Goal: Task Accomplishment & Management: Manage account settings

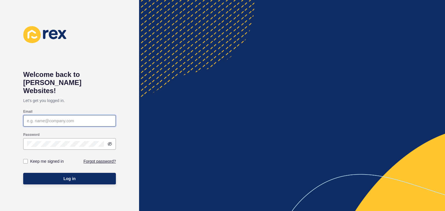
click at [63, 118] on input "Email" at bounding box center [69, 121] width 85 height 6
type input "[PERSON_NAME][EMAIL_ADDRESS][PERSON_NAME][DOMAIN_NAME]"
click at [98, 170] on div "Log in" at bounding box center [69, 178] width 93 height 17
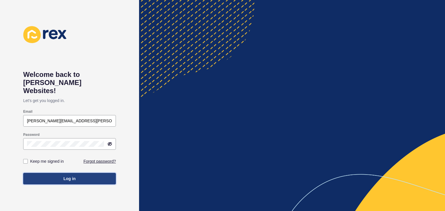
click at [103, 173] on button "Log in" at bounding box center [69, 179] width 93 height 12
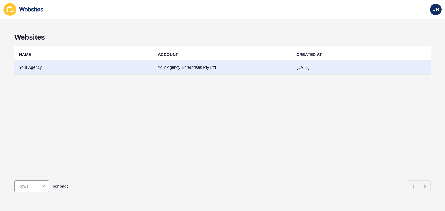
click at [33, 64] on td "Your Agency" at bounding box center [83, 68] width 139 height 14
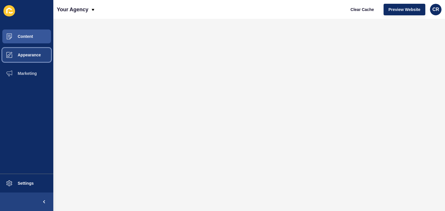
click at [27, 55] on span "Appearance" at bounding box center [20, 55] width 42 height 5
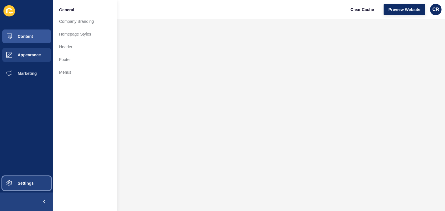
click at [26, 185] on span "Settings" at bounding box center [16, 183] width 34 height 5
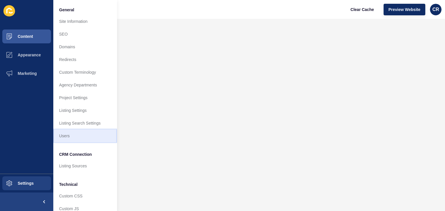
click at [66, 136] on link "Users" at bounding box center [85, 136] width 64 height 13
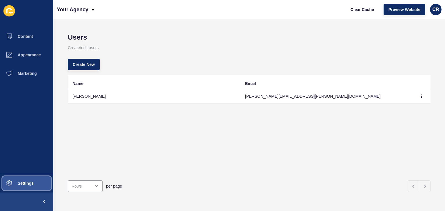
click at [27, 183] on span "Settings" at bounding box center [16, 183] width 34 height 5
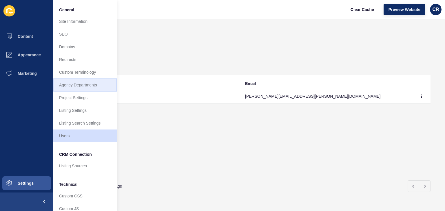
click at [68, 86] on link "Agency Departments" at bounding box center [85, 85] width 64 height 13
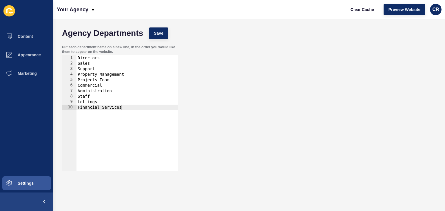
type textarea "Support"
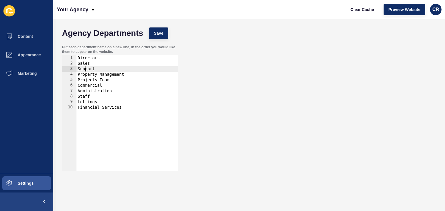
click at [85, 69] on div "Directors Sales Support Property Management Projects Team Commercial Administra…" at bounding box center [126, 118] width 101 height 127
click at [27, 58] on button "Appearance" at bounding box center [26, 55] width 53 height 19
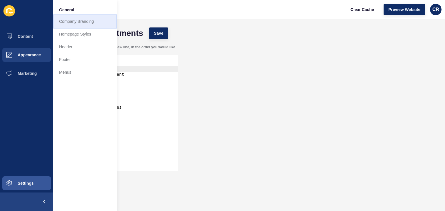
click at [64, 23] on link "Company Branding" at bounding box center [85, 21] width 64 height 13
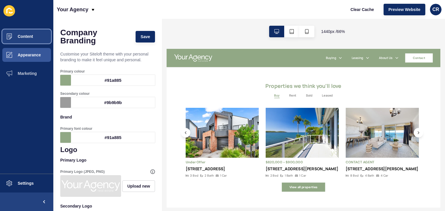
click at [28, 36] on span "Content" at bounding box center [16, 36] width 34 height 5
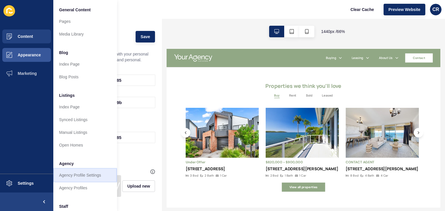
click at [75, 176] on link "Agency Profile Settings" at bounding box center [85, 175] width 64 height 13
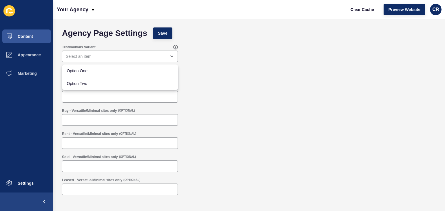
click at [228, 106] on div "Buy - Versatile/Minimal sites only (OPTIONAL)" at bounding box center [249, 117] width 380 height 23
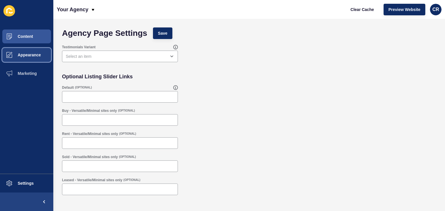
click at [35, 56] on span "Appearance" at bounding box center [20, 55] width 42 height 5
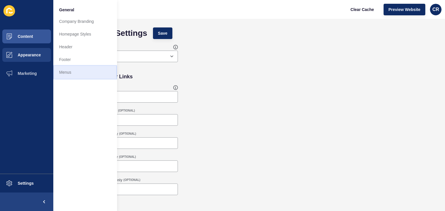
click at [63, 72] on link "Menus" at bounding box center [85, 72] width 64 height 13
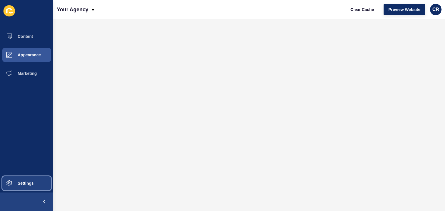
click at [20, 186] on span "Settings" at bounding box center [16, 183] width 34 height 5
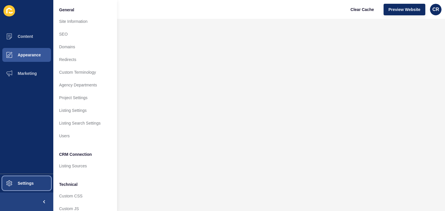
click at [24, 183] on span "Settings" at bounding box center [16, 183] width 34 height 5
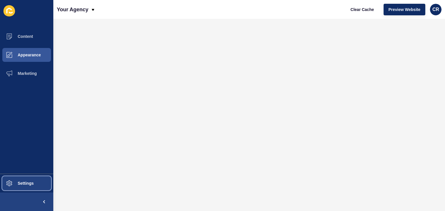
click at [24, 183] on span "Settings" at bounding box center [16, 183] width 34 height 5
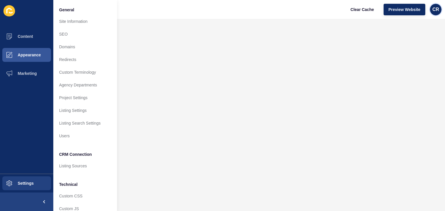
click at [437, 8] on span "CR" at bounding box center [435, 10] width 7 height 6
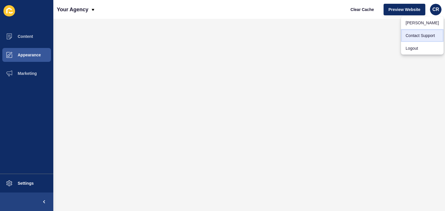
click at [427, 35] on link "Contact Support" at bounding box center [422, 35] width 43 height 13
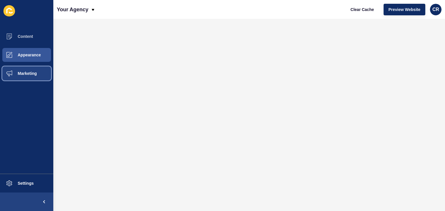
click at [26, 74] on span "Marketing" at bounding box center [18, 73] width 38 height 5
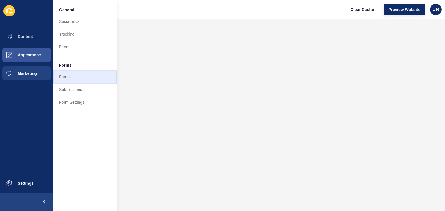
click at [69, 75] on link "Forms" at bounding box center [85, 77] width 64 height 13
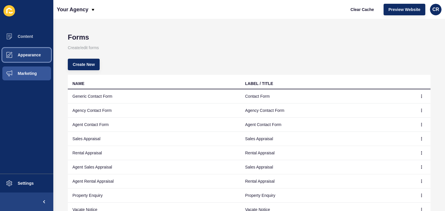
click at [39, 54] on span "Appearance" at bounding box center [20, 55] width 42 height 5
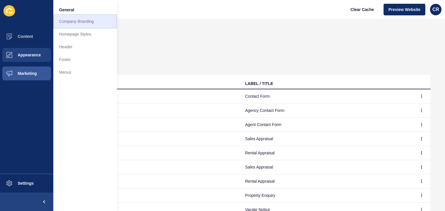
click at [66, 18] on link "Company Branding" at bounding box center [85, 21] width 64 height 13
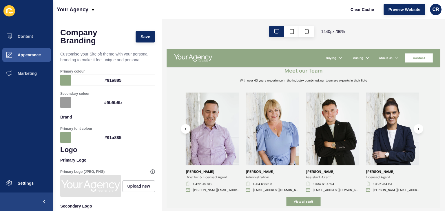
scroll to position [818, 0]
click at [420, 167] on img at bounding box center [419, 171] width 81 height 111
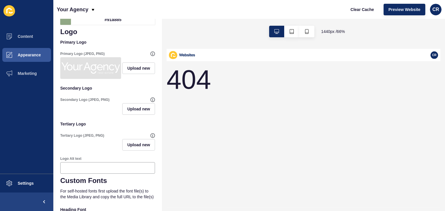
scroll to position [118, 0]
click at [190, 58] on icon at bounding box center [190, 58] width 41 height 12
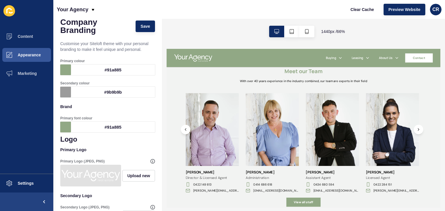
scroll to position [0, 0]
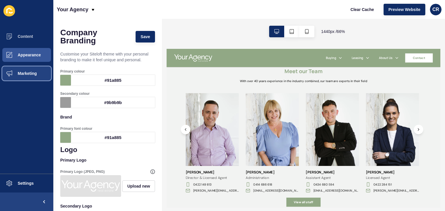
click at [24, 74] on span "Marketing" at bounding box center [18, 73] width 38 height 5
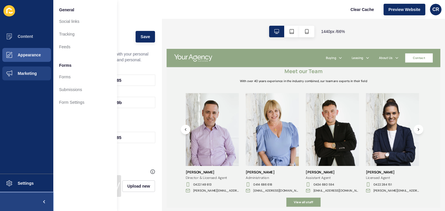
click at [43, 201] on span at bounding box center [44, 202] width 19 height 19
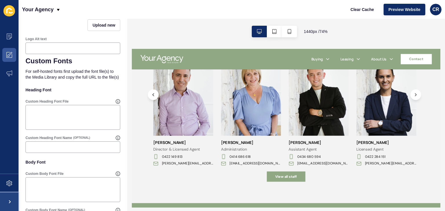
scroll to position [272, 0]
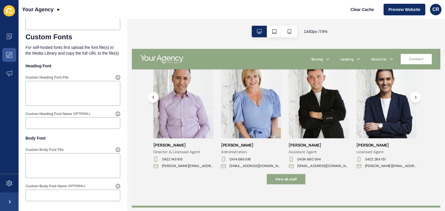
scroll to position [851, 0]
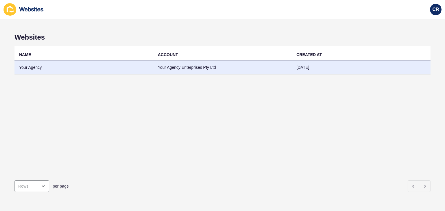
click at [28, 67] on td "Your Agency" at bounding box center [83, 68] width 139 height 14
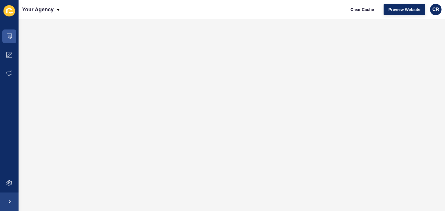
click at [9, 10] on icon at bounding box center [9, 10] width 12 height 11
click at [31, 7] on p "Your Agency" at bounding box center [38, 9] width 32 height 14
click at [39, 25] on div "Back to website list" at bounding box center [47, 26] width 41 height 10
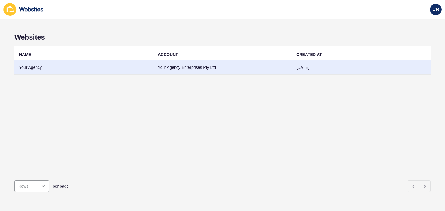
click at [49, 64] on td "Your Agency" at bounding box center [83, 68] width 139 height 14
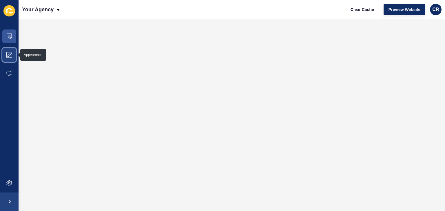
click at [11, 54] on icon at bounding box center [10, 53] width 3 height 3
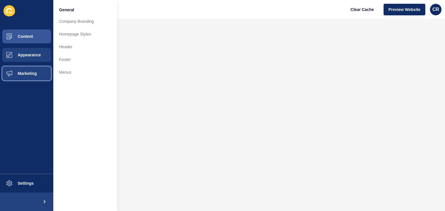
click at [23, 72] on span "Marketing" at bounding box center [18, 73] width 38 height 5
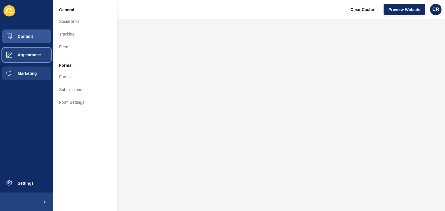
click at [20, 53] on span "Appearance" at bounding box center [20, 55] width 42 height 5
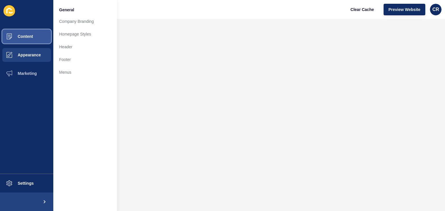
click at [41, 34] on button "Content" at bounding box center [26, 36] width 53 height 19
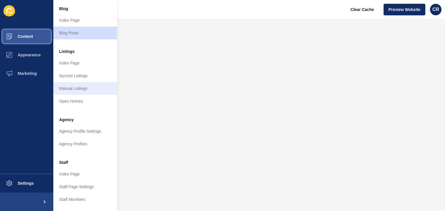
scroll to position [45, 0]
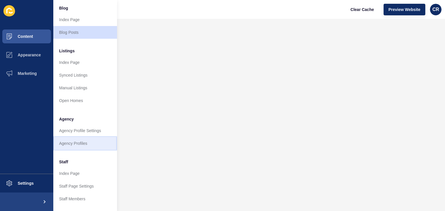
click at [76, 141] on link "Agency Profiles" at bounding box center [85, 143] width 64 height 13
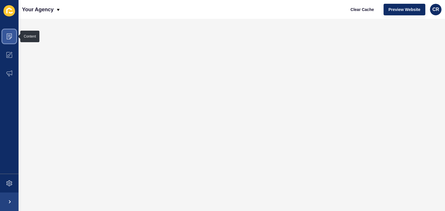
click at [6, 37] on span at bounding box center [9, 36] width 19 height 19
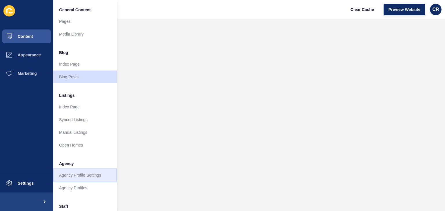
click at [90, 174] on link "Agency Profile Settings" at bounding box center [85, 175] width 64 height 13
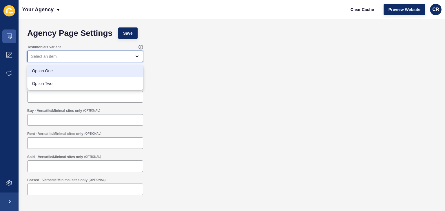
click at [116, 69] on span "Option One" at bounding box center [85, 71] width 107 height 6
type input "Option One"
